Goal: Task Accomplishment & Management: Use online tool/utility

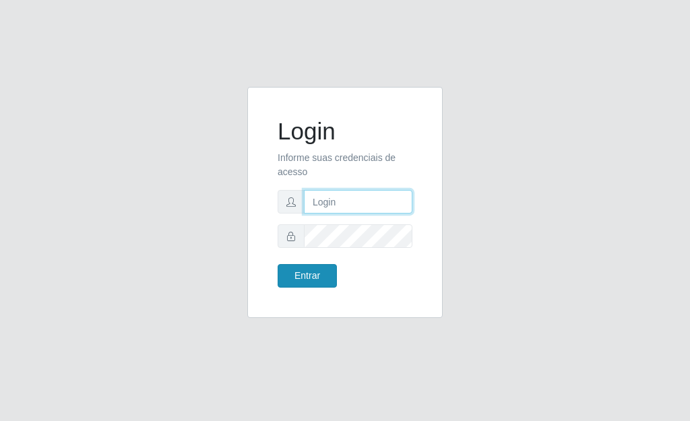
type input "[PERSON_NAME]"
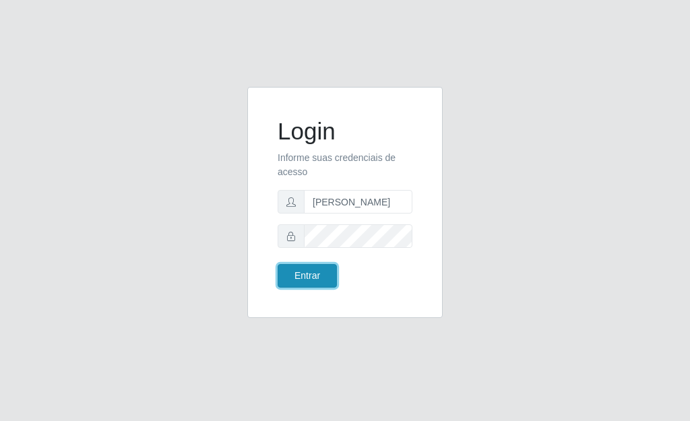
click at [308, 282] on button "Entrar" at bounding box center [307, 276] width 59 height 24
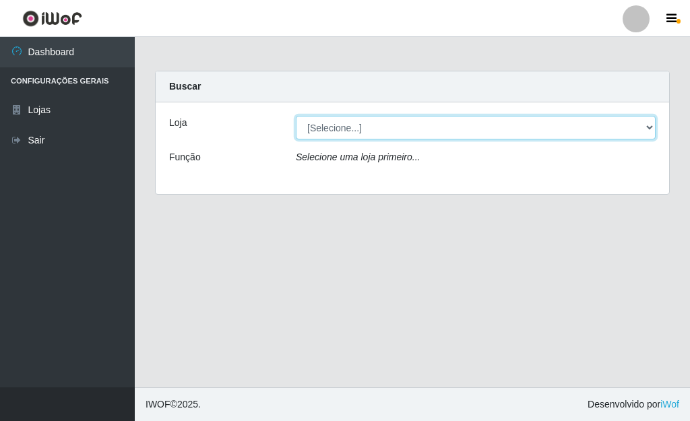
drag, startPoint x: 650, startPoint y: 127, endPoint x: 641, endPoint y: 127, distance: 8.8
click at [650, 127] on select "[Selecione...] Bemais Supermercados - [GEOGRAPHIC_DATA]" at bounding box center [476, 128] width 360 height 24
select select "249"
click at [296, 116] on select "[Selecione...] Bemais Supermercados - [GEOGRAPHIC_DATA]" at bounding box center [476, 128] width 360 height 24
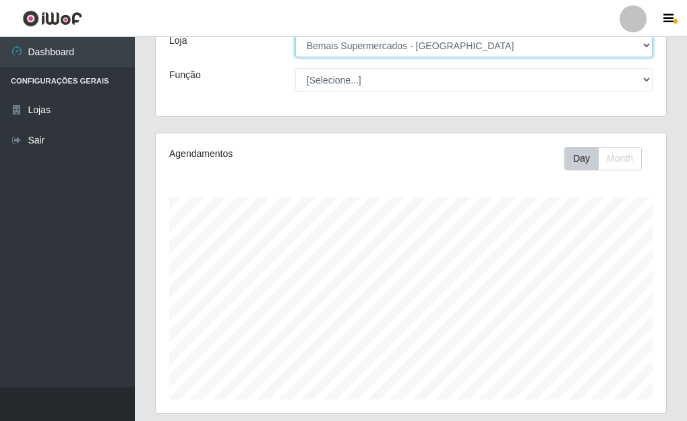
scroll to position [55, 0]
